Goal: Task Accomplishment & Management: Manage account settings

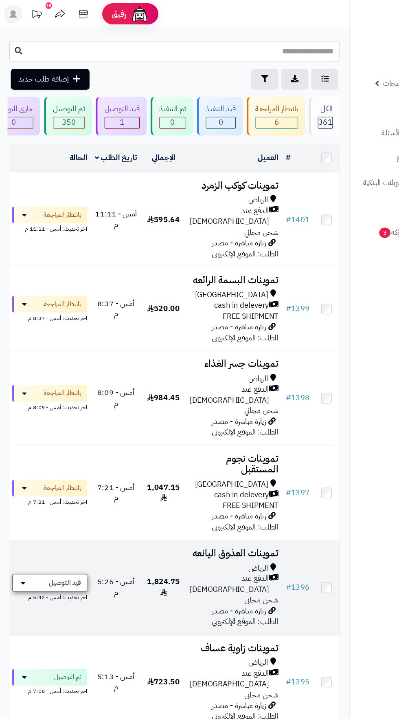
click at [57, 502] on span "قيد التوصيل" at bounding box center [56, 506] width 28 height 8
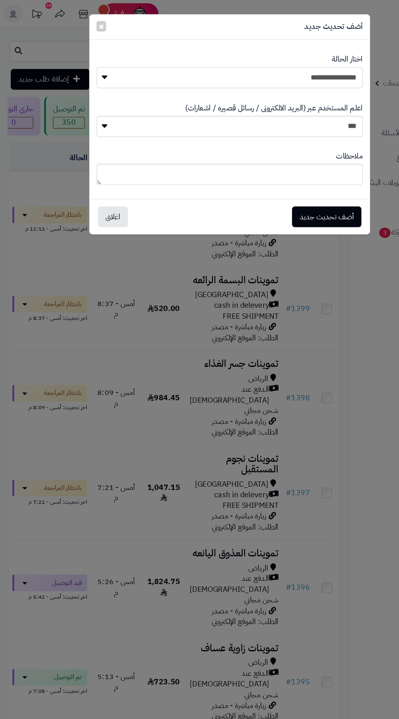
click at [289, 69] on select "**********" at bounding box center [199, 67] width 231 height 18
select select "**"
click at [282, 191] on button "أضف تحديث جديد" at bounding box center [284, 188] width 60 height 18
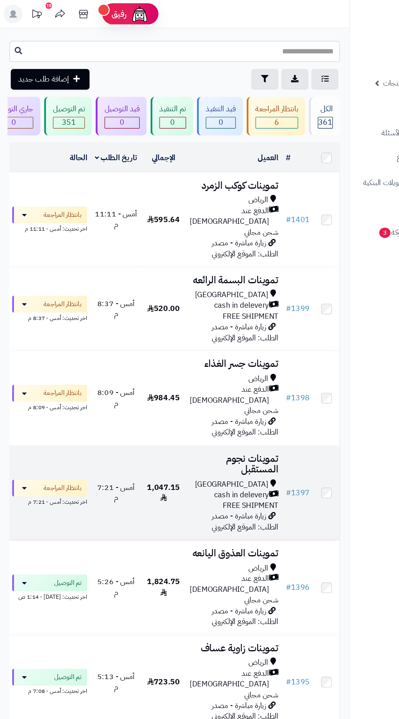
click at [199, 416] on div "[GEOGRAPHIC_DATA]" at bounding box center [203, 420] width 77 height 9
click at [187, 425] on span "cash in delevery" at bounding box center [210, 429] width 48 height 9
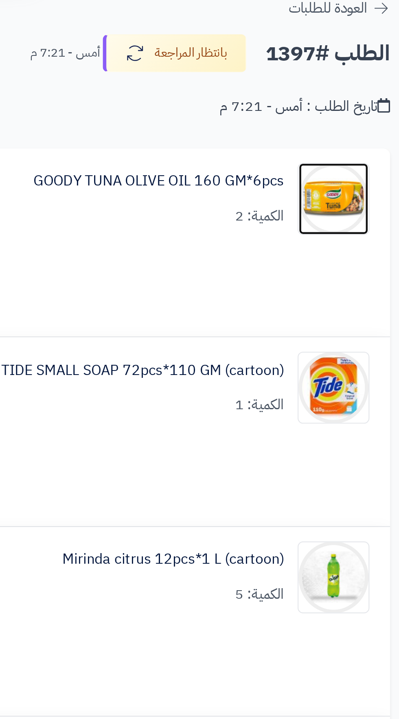
click at [277, 123] on img at bounding box center [270, 120] width 32 height 33
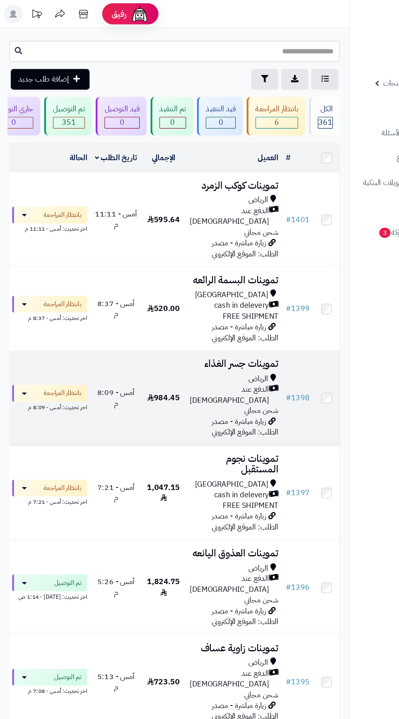
click at [201, 334] on span "الدفع عند [DEMOGRAPHIC_DATA]" at bounding box center [199, 343] width 69 height 19
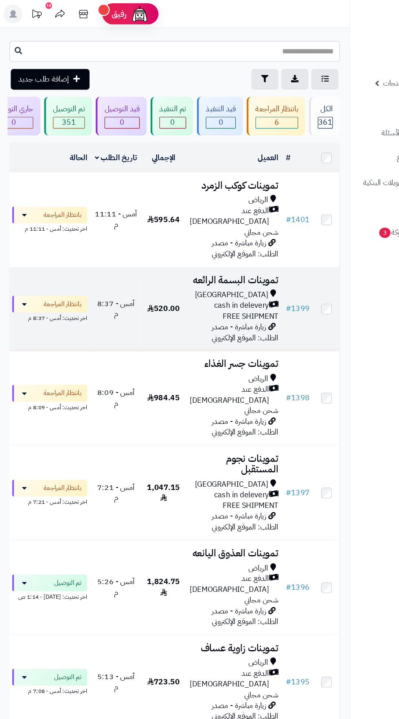
click at [210, 261] on span "cash in delevery" at bounding box center [210, 265] width 48 height 9
click at [195, 261] on span "cash in delevery" at bounding box center [210, 265] width 48 height 9
click at [169, 261] on div "cash in delevery" at bounding box center [203, 265] width 77 height 9
click at [190, 261] on span "cash in delevery" at bounding box center [210, 265] width 48 height 9
click at [214, 261] on span "cash in delevery" at bounding box center [210, 265] width 48 height 9
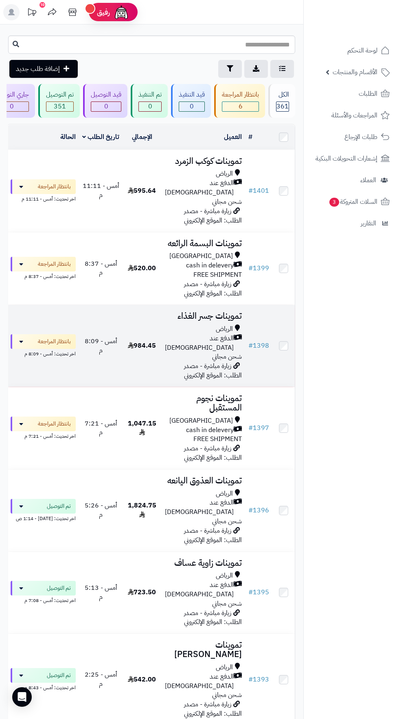
click at [175, 311] on h3 "تموينات جسر الغذاء" at bounding box center [203, 315] width 77 height 9
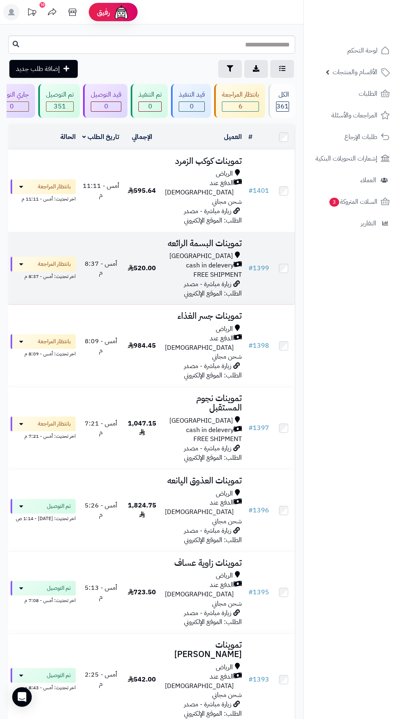
click at [190, 261] on span "cash in delevery" at bounding box center [210, 265] width 48 height 9
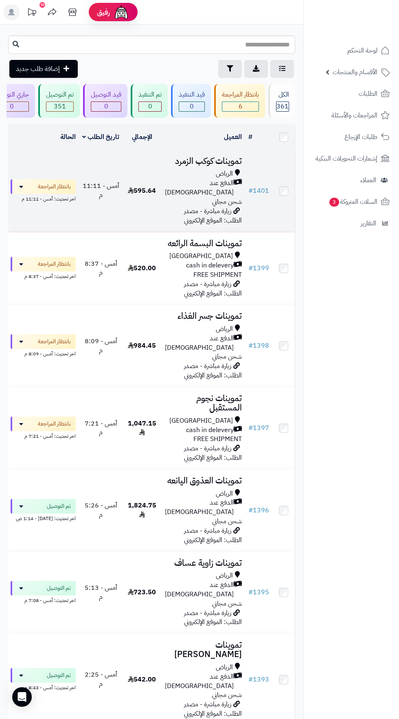
click at [191, 187] on span "الدفع عند [DEMOGRAPHIC_DATA]" at bounding box center [199, 188] width 69 height 19
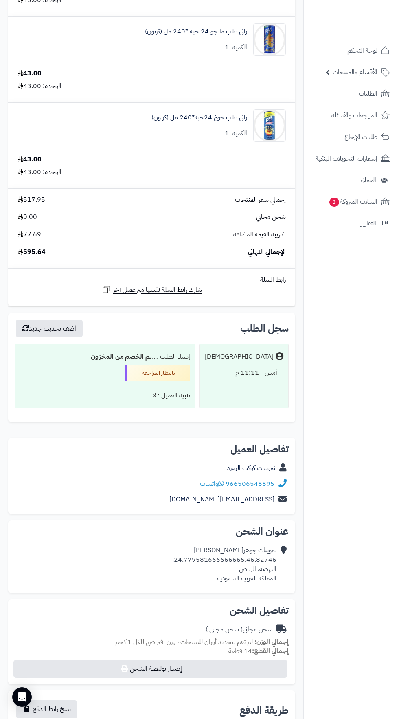
scroll to position [1037, 0]
